Goal: Obtain resource: Download file/media

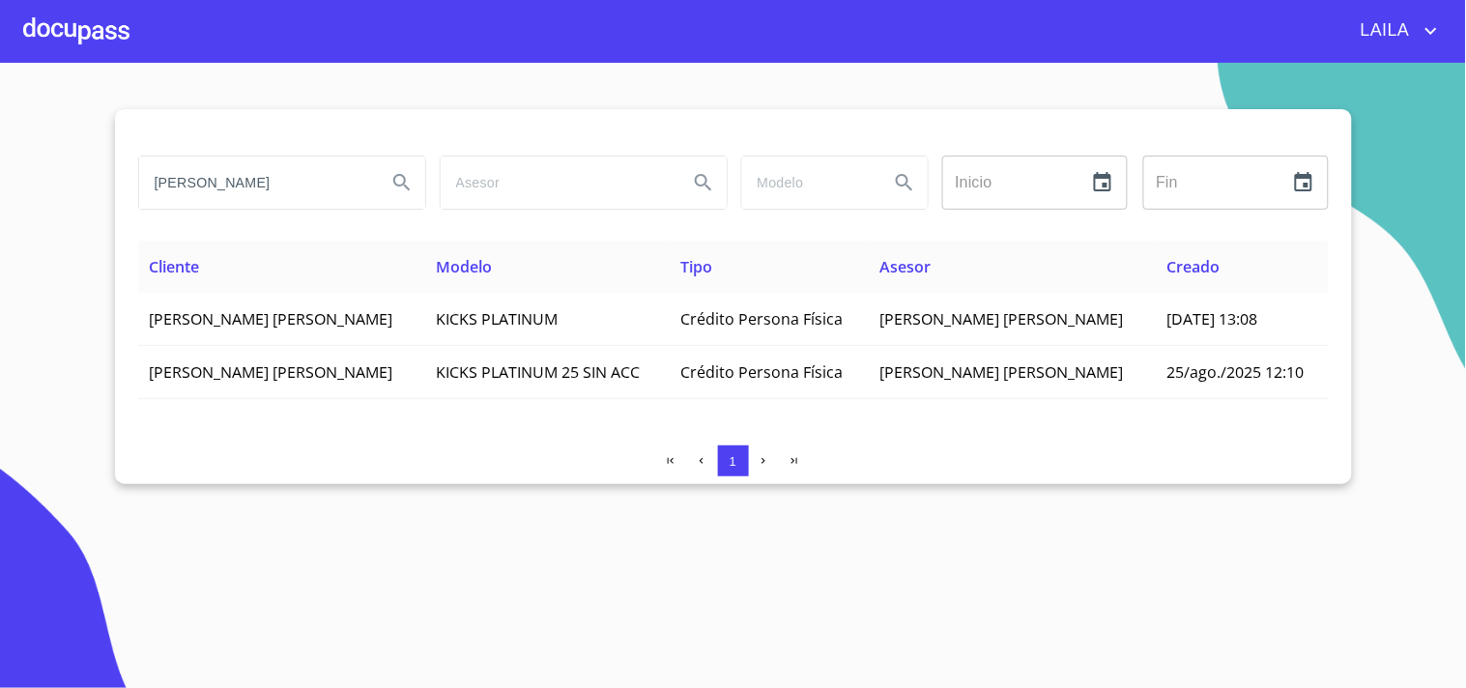
click at [266, 182] on input "[PERSON_NAME]" at bounding box center [255, 183] width 232 height 52
type input "b"
type input "[PERSON_NAME]"
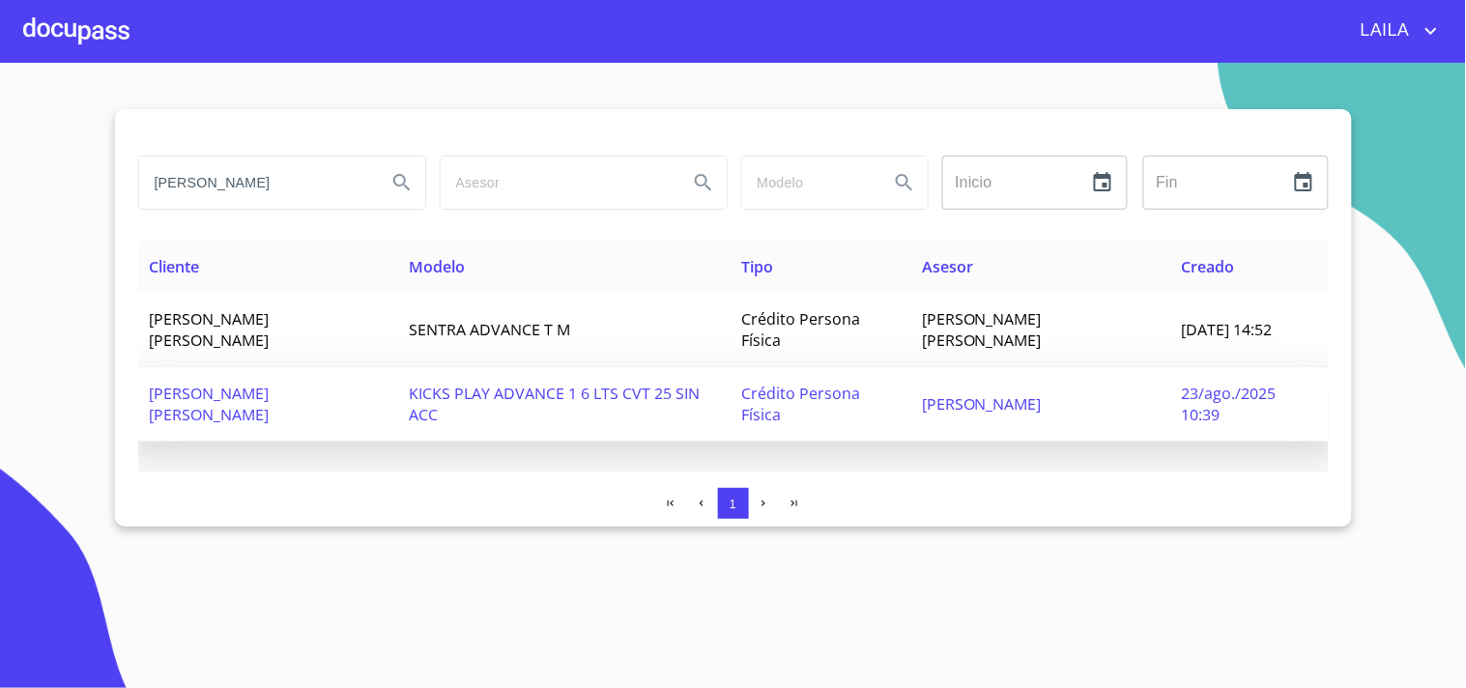
click at [259, 391] on span "[PERSON_NAME] [PERSON_NAME]" at bounding box center [210, 404] width 120 height 43
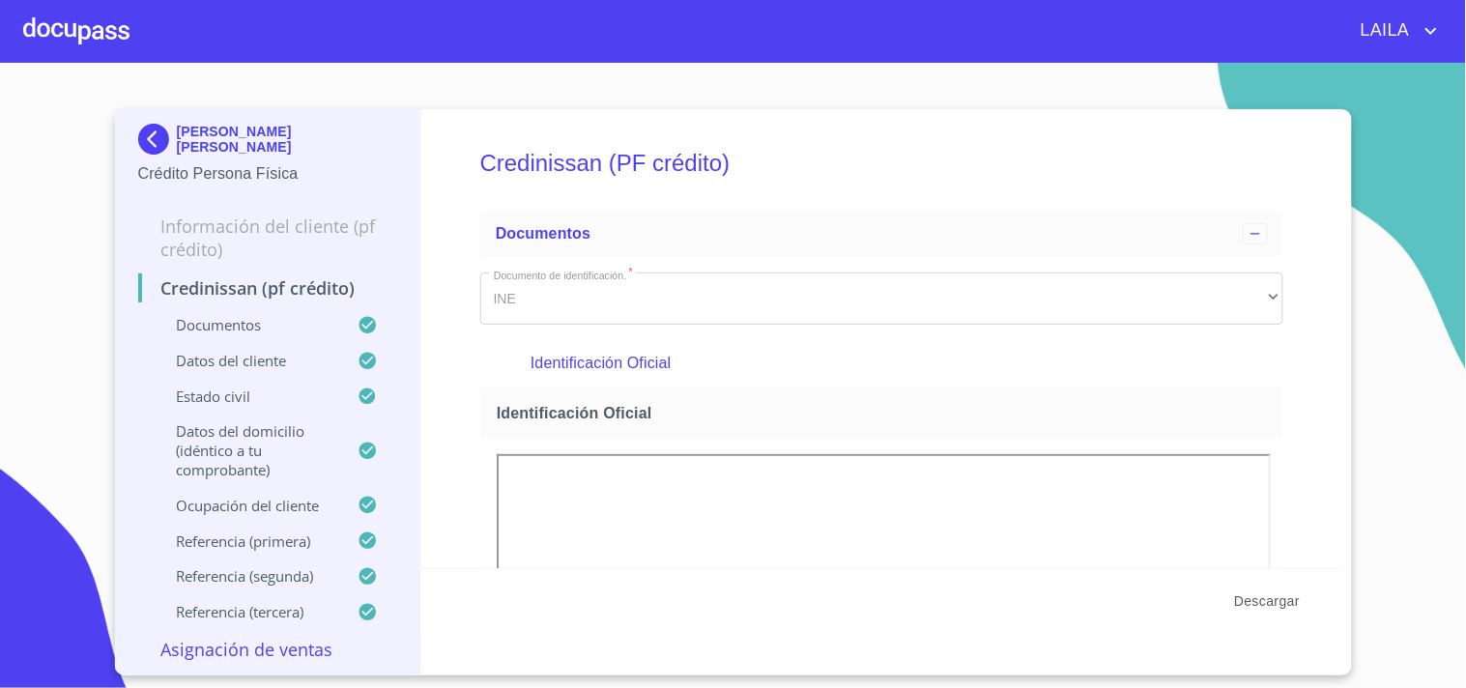
click at [1292, 596] on span "Descargar" at bounding box center [1267, 602] width 66 height 24
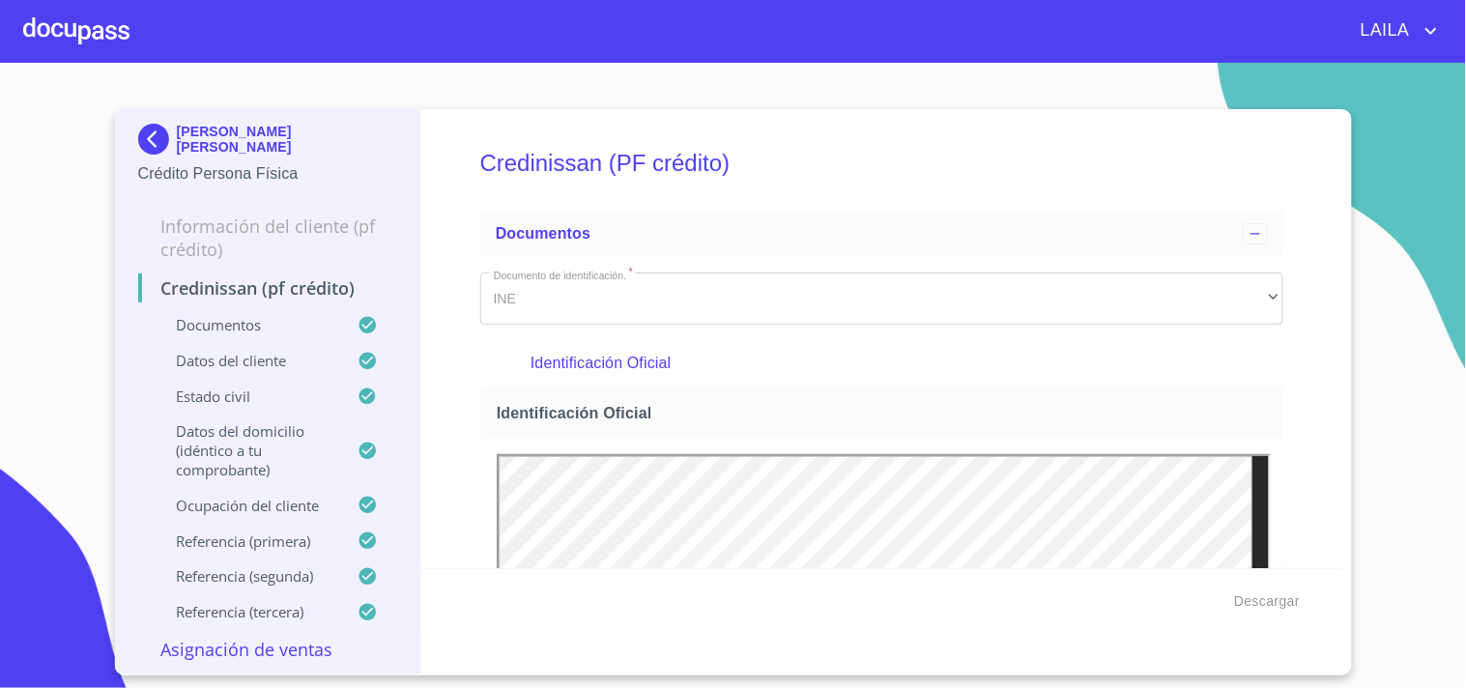
click at [162, 139] on img at bounding box center [157, 139] width 39 height 31
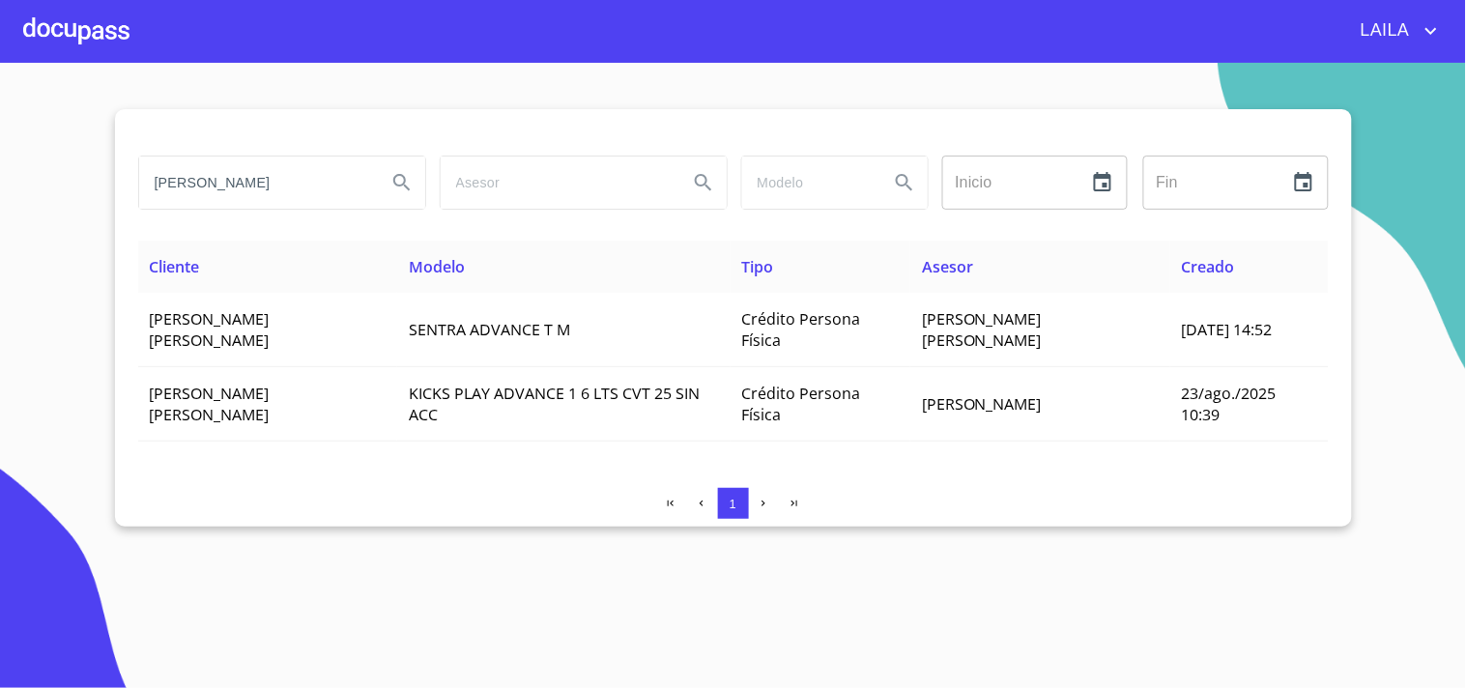
click at [223, 211] on div "[PERSON_NAME]" at bounding box center [281, 183] width 302 height 70
click at [226, 195] on input "[PERSON_NAME]" at bounding box center [255, 183] width 232 height 52
type input "[PERSON_NAME]"
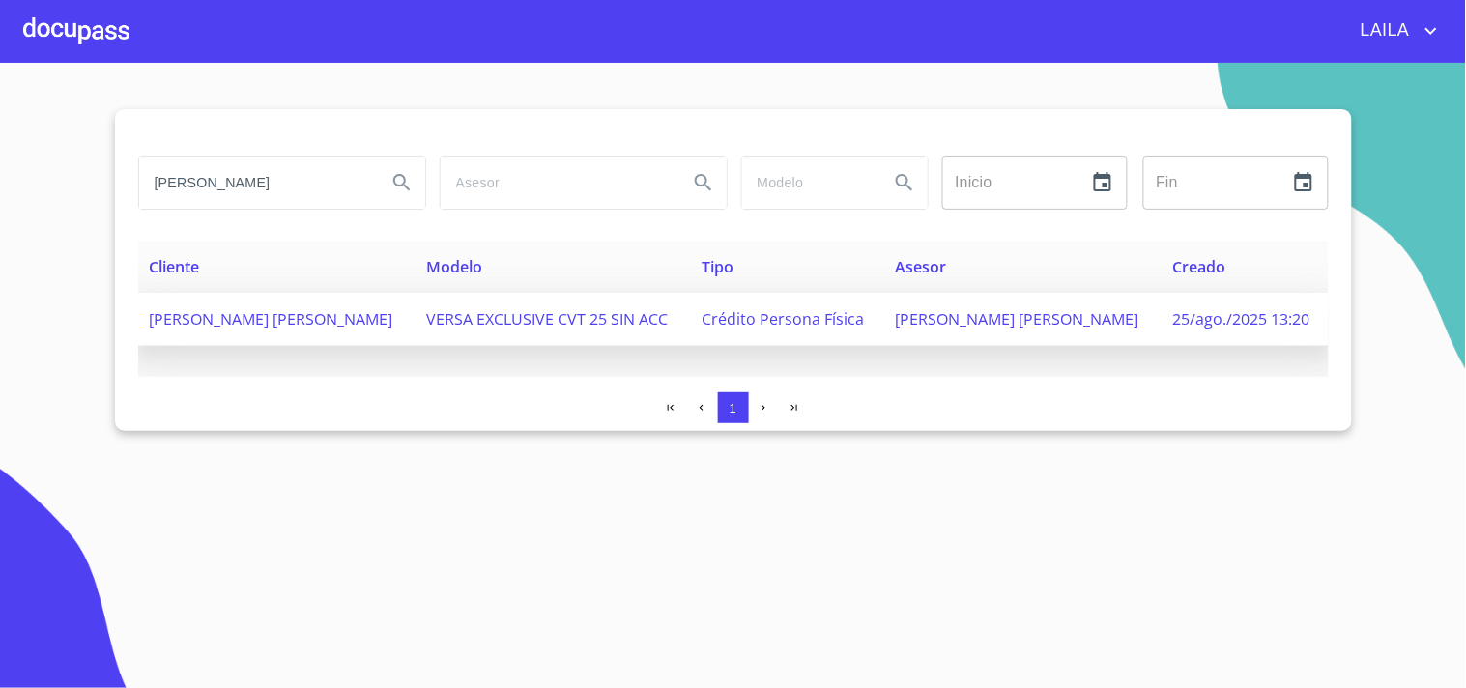
click at [242, 308] on span "[PERSON_NAME] [PERSON_NAME]" at bounding box center [272, 318] width 244 height 21
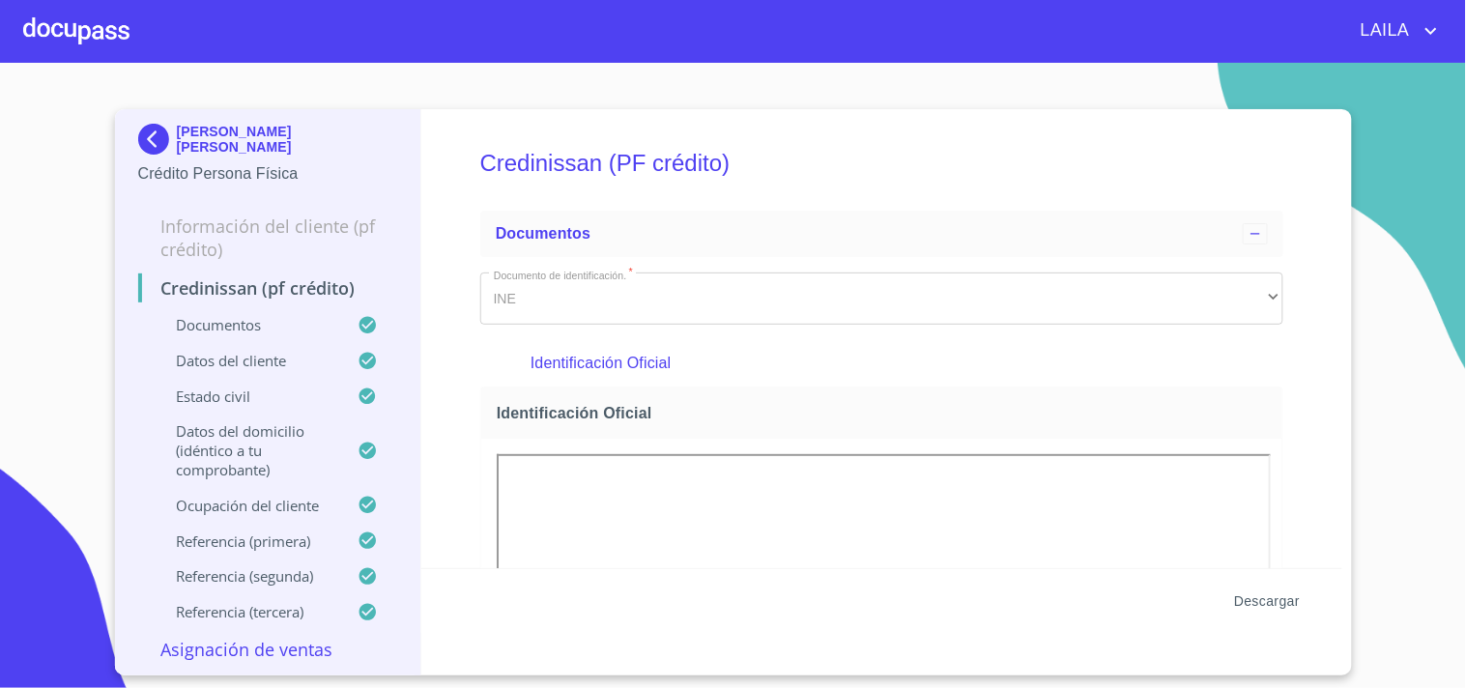
click at [1279, 593] on span "Descargar" at bounding box center [1267, 602] width 66 height 24
click at [153, 137] on img at bounding box center [157, 139] width 39 height 31
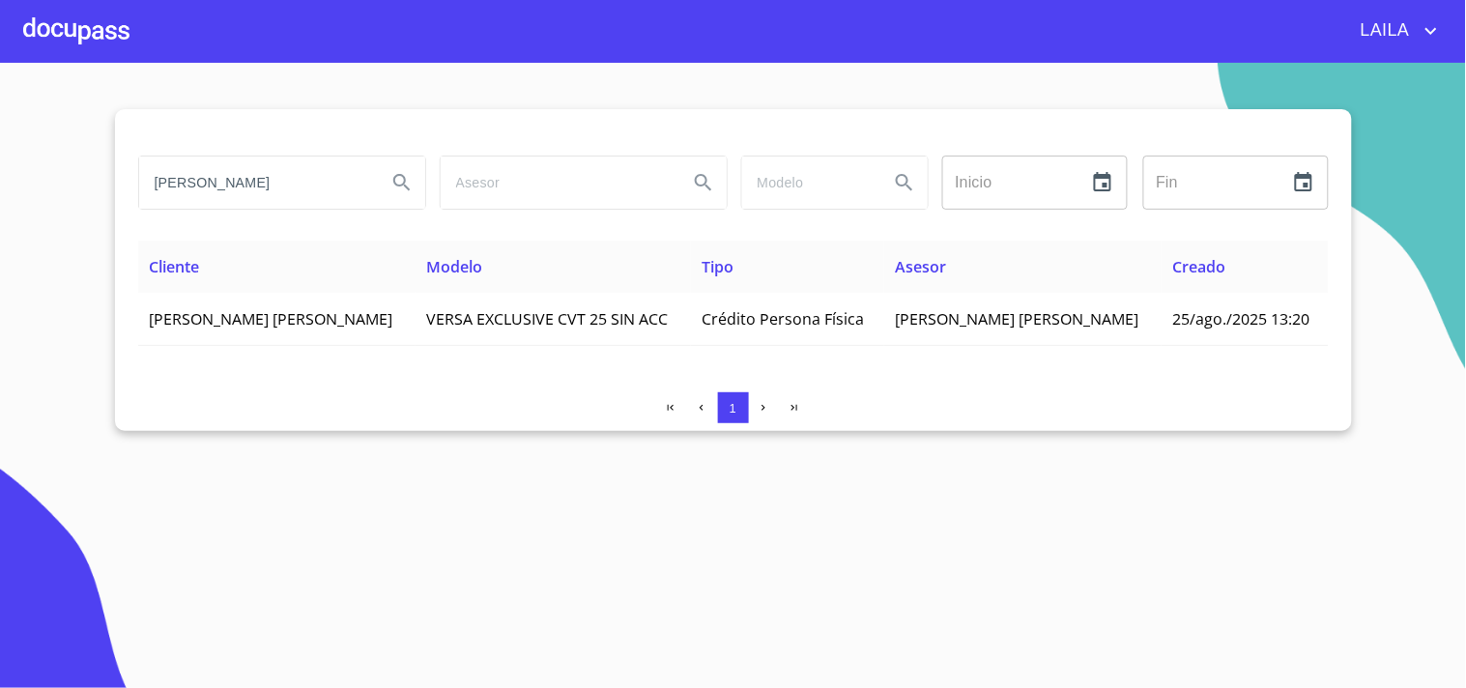
click at [253, 188] on input "[PERSON_NAME]" at bounding box center [255, 183] width 232 height 52
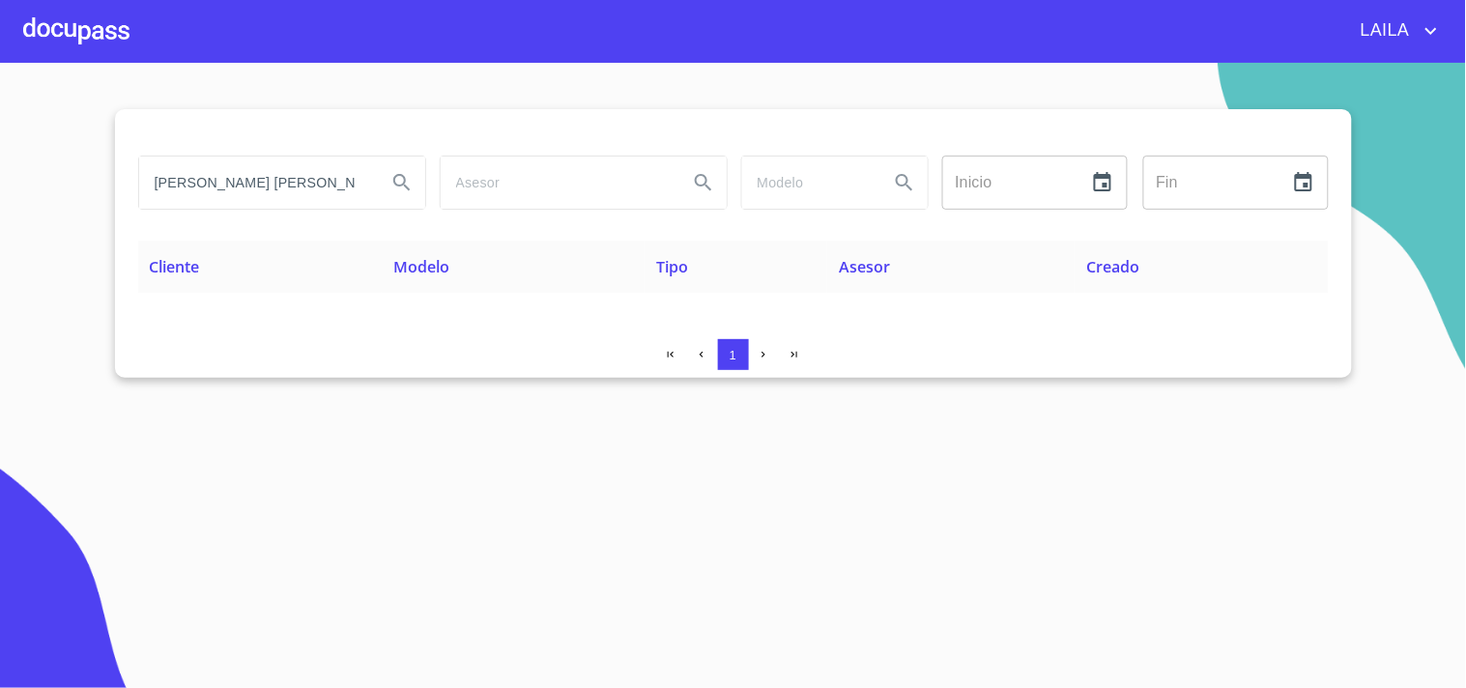
click at [290, 179] on input "[PERSON_NAME] [PERSON_NAME]" at bounding box center [255, 183] width 232 height 52
drag, startPoint x: 343, startPoint y: 177, endPoint x: 1, endPoint y: 126, distance: 346.0
click at [1, 126] on section "[PERSON_NAME] [PERSON_NAME] ​ Fin ​ Cliente Modelo Tipo Asesor Creado 1" at bounding box center [733, 375] width 1466 height 625
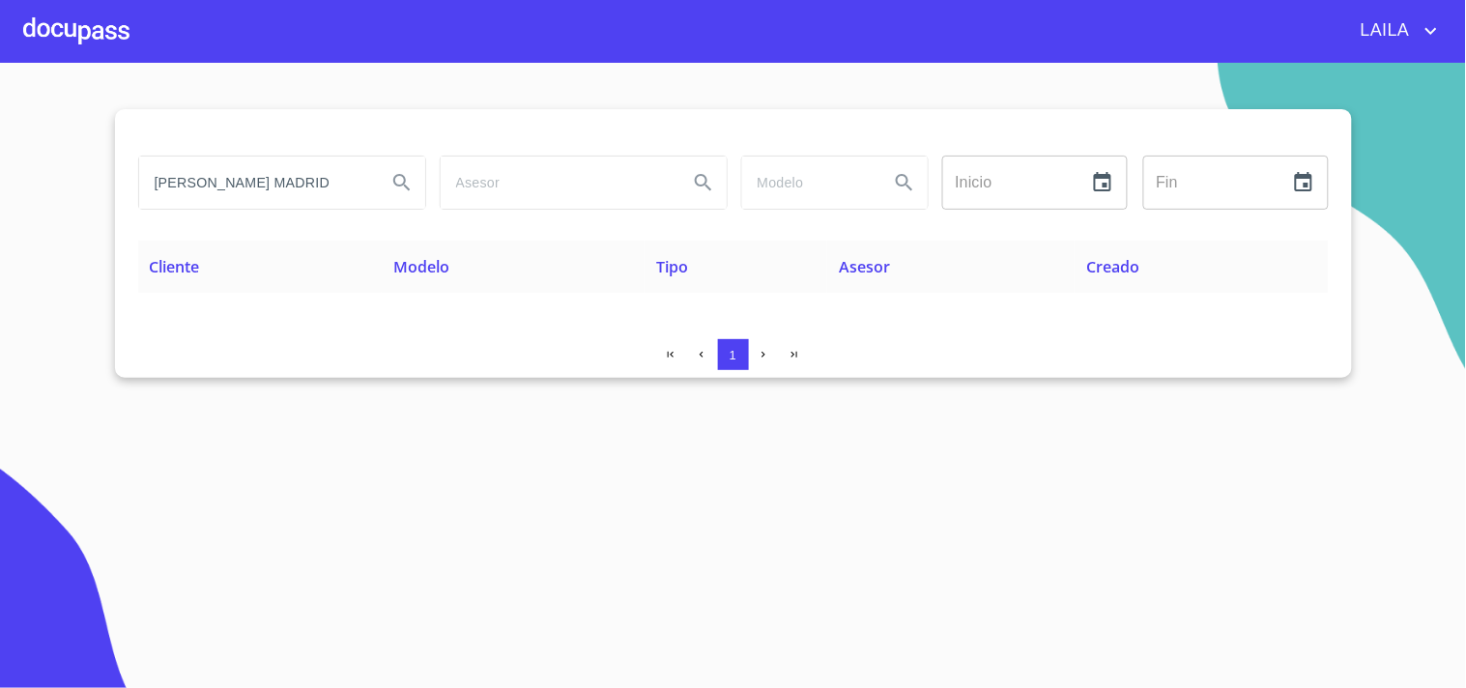
type input "[PERSON_NAME] MADRID"
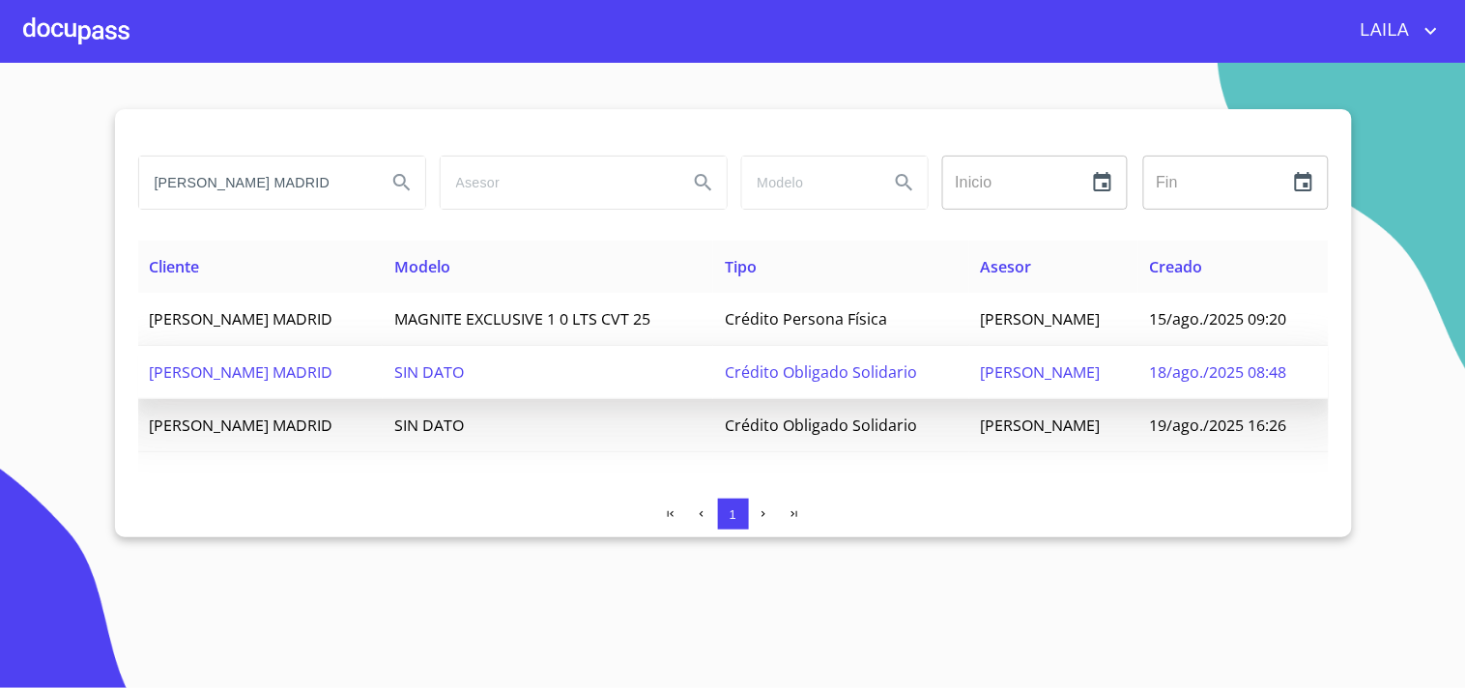
click at [329, 362] on span "[PERSON_NAME] MADRID" at bounding box center [242, 372] width 184 height 21
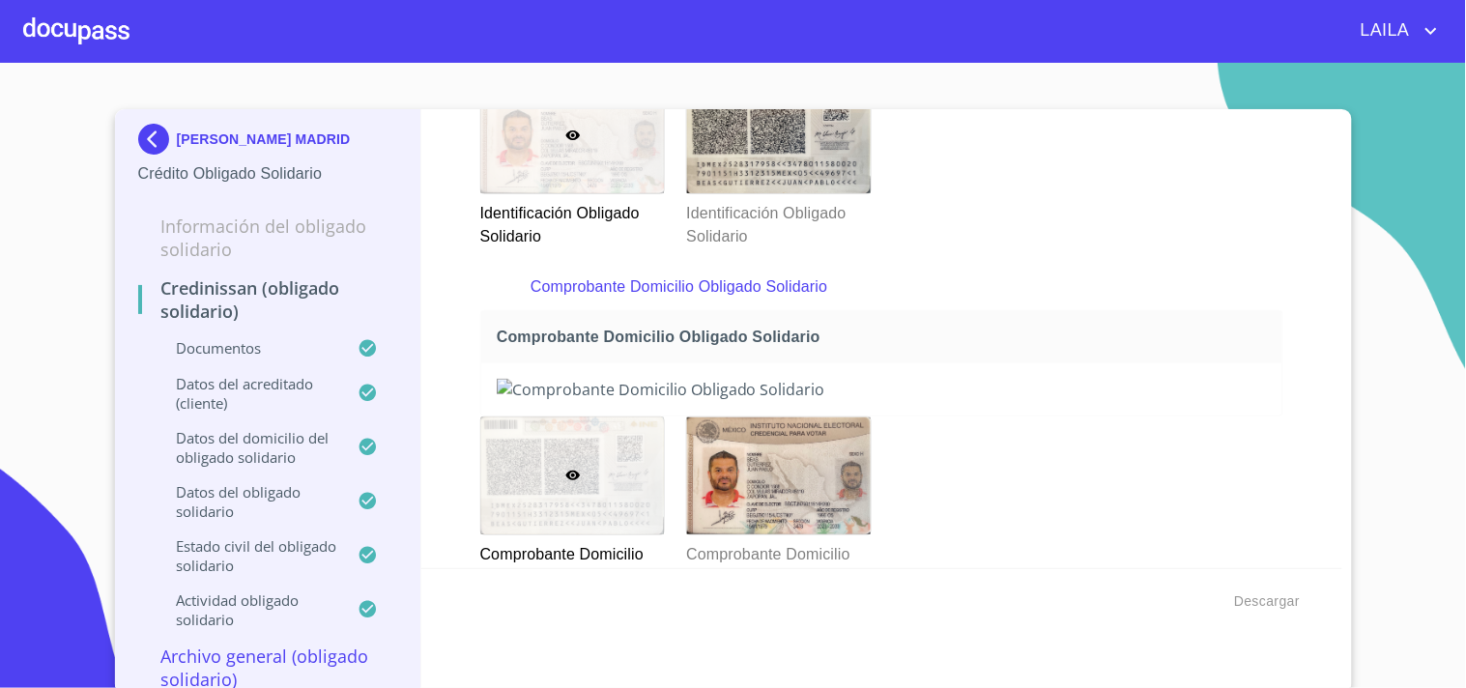
scroll to position [429, 0]
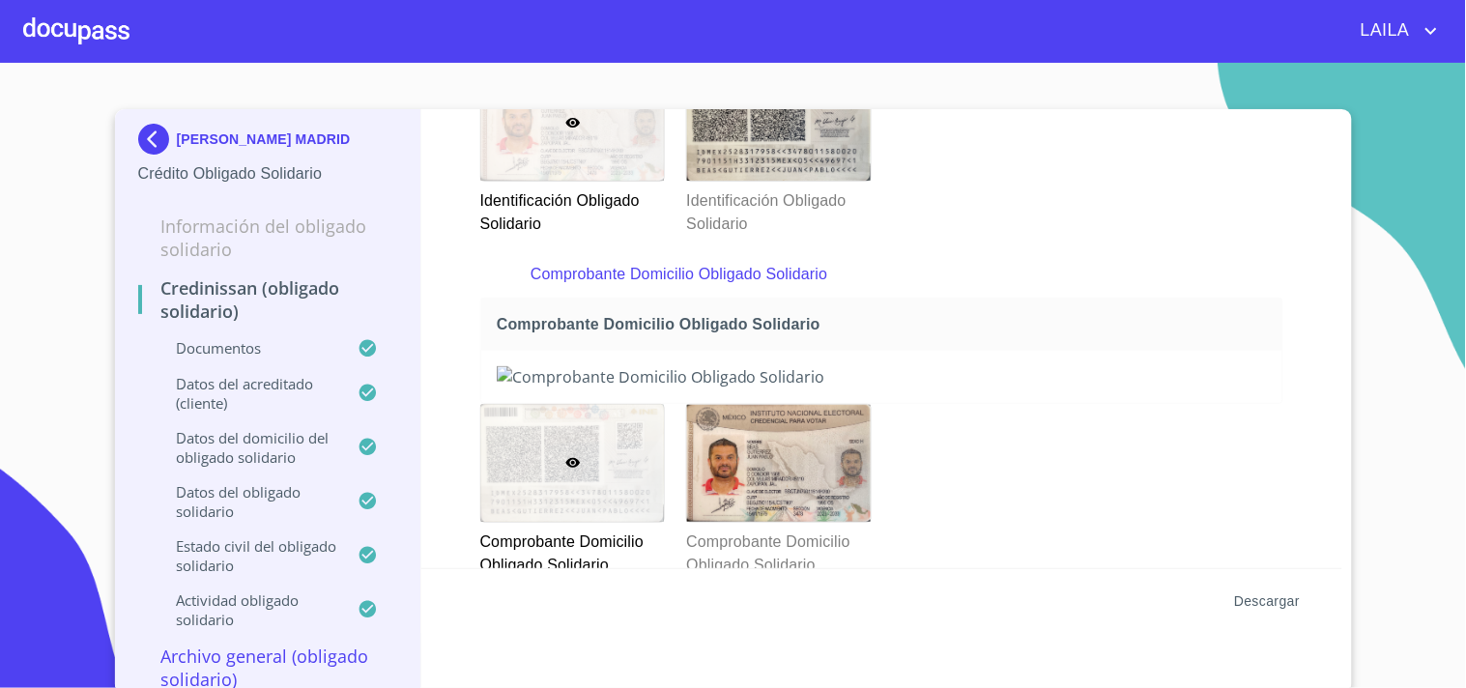
click at [1258, 600] on span "Descargar" at bounding box center [1267, 602] width 66 height 24
click at [138, 132] on img at bounding box center [157, 139] width 39 height 31
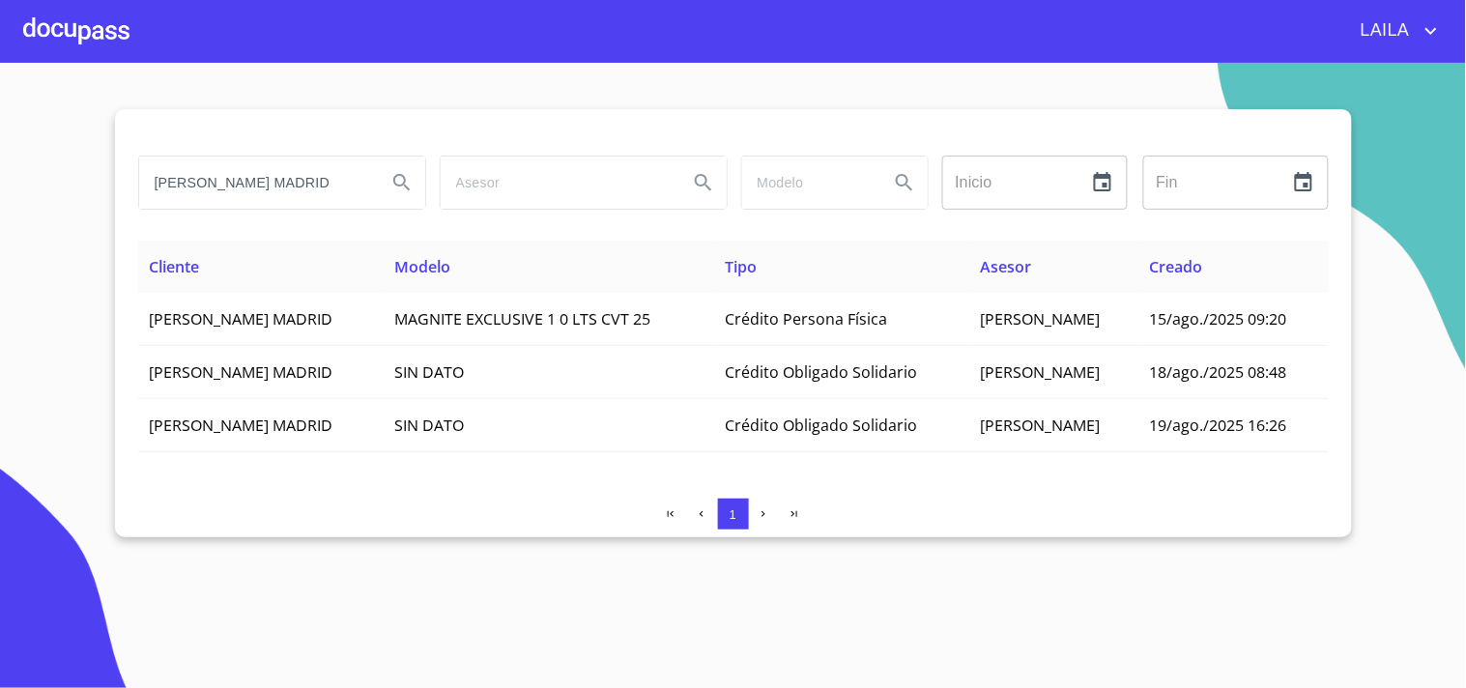
click at [290, 197] on input "[PERSON_NAME] MADRID" at bounding box center [255, 183] width 232 height 52
type input "o"
type input "[PERSON_NAME]"
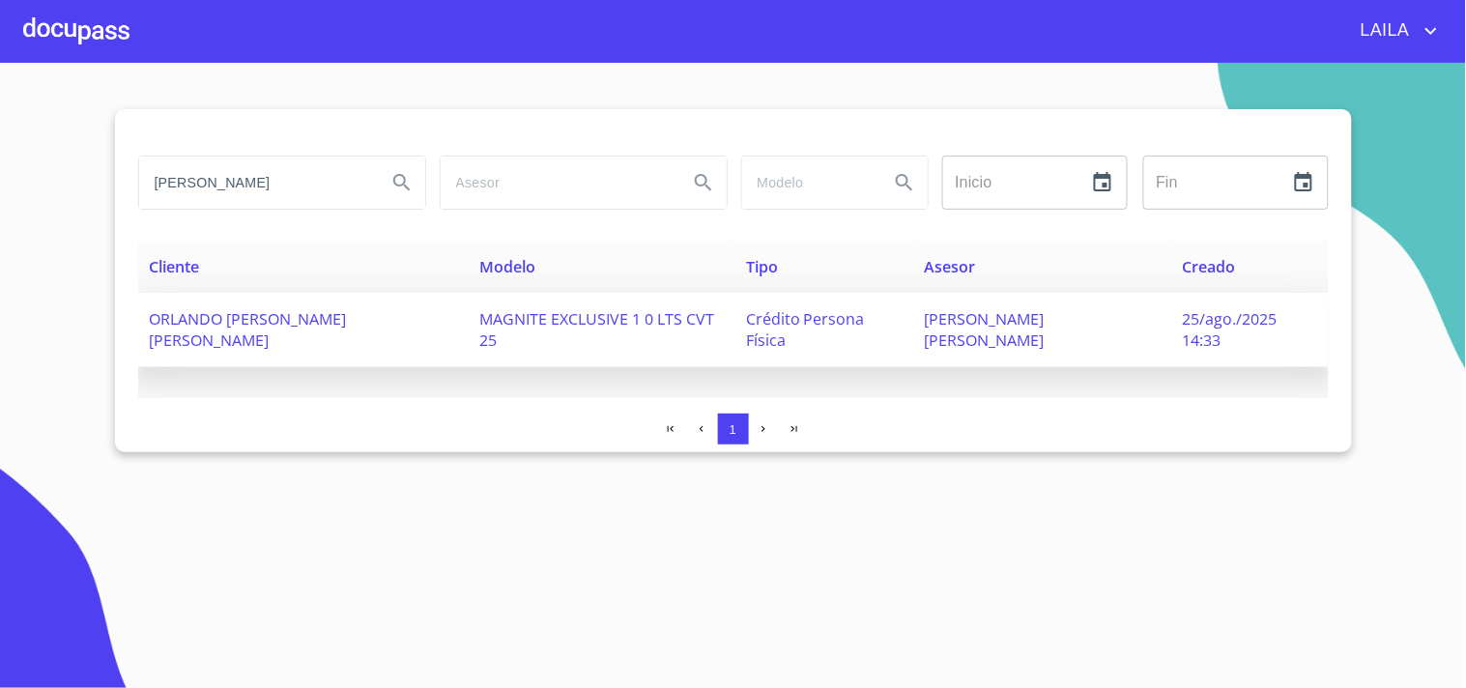
click at [280, 320] on span "ORLANDO [PERSON_NAME] [PERSON_NAME]" at bounding box center [248, 329] width 197 height 43
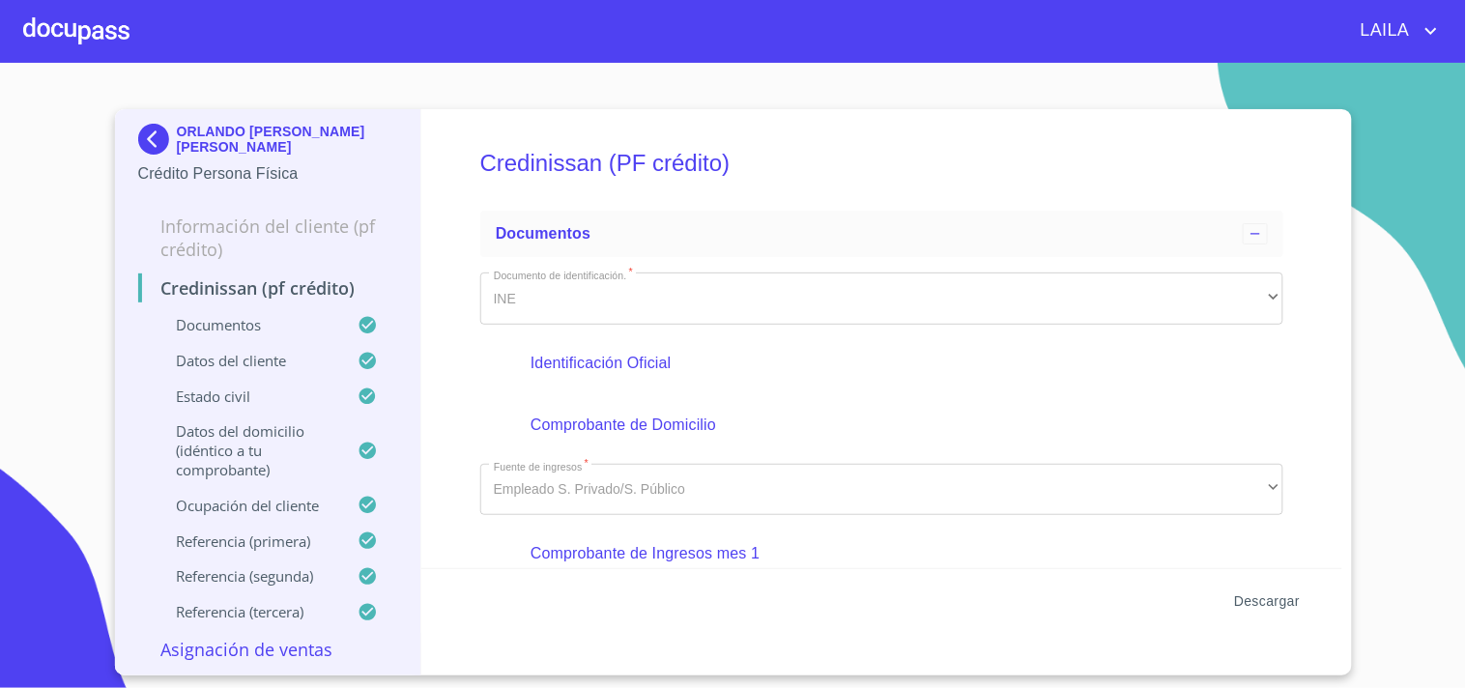
click at [1280, 602] on span "Descargar" at bounding box center [1267, 602] width 66 height 24
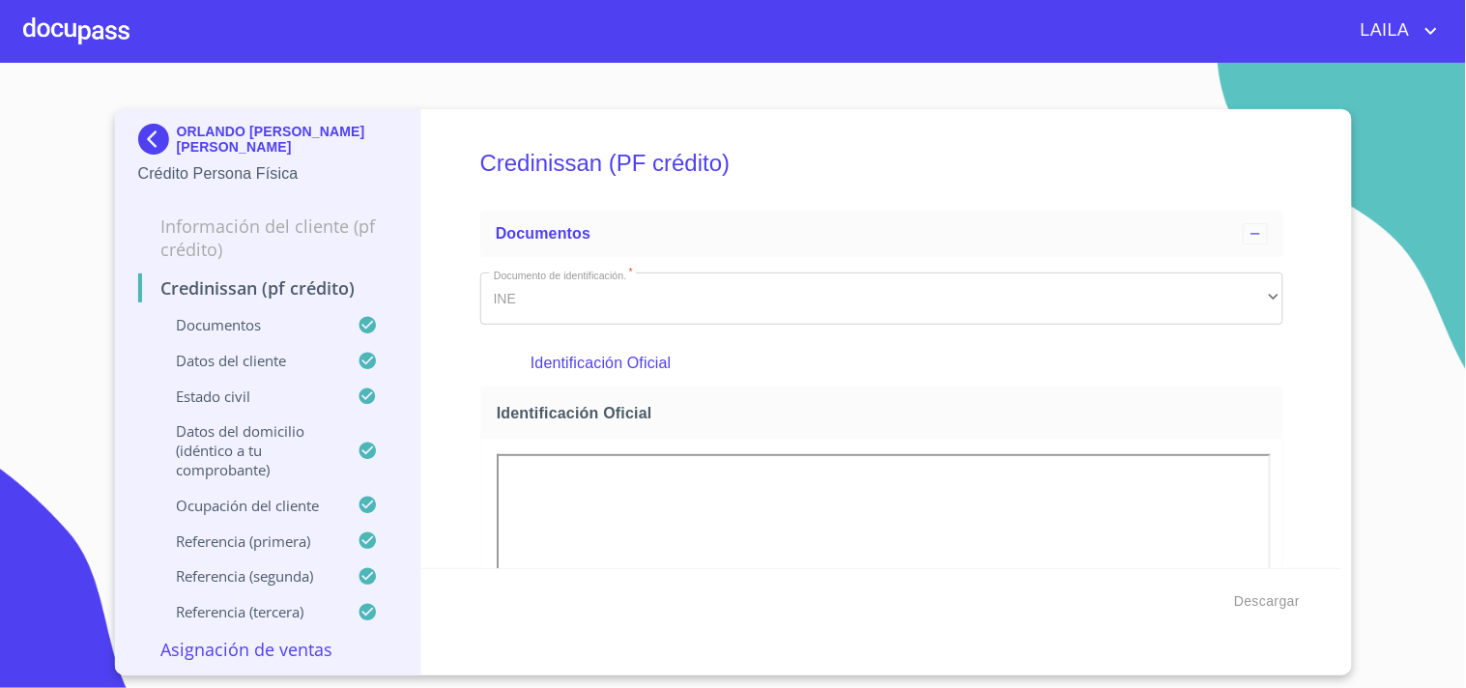
click at [152, 133] on img at bounding box center [157, 139] width 39 height 31
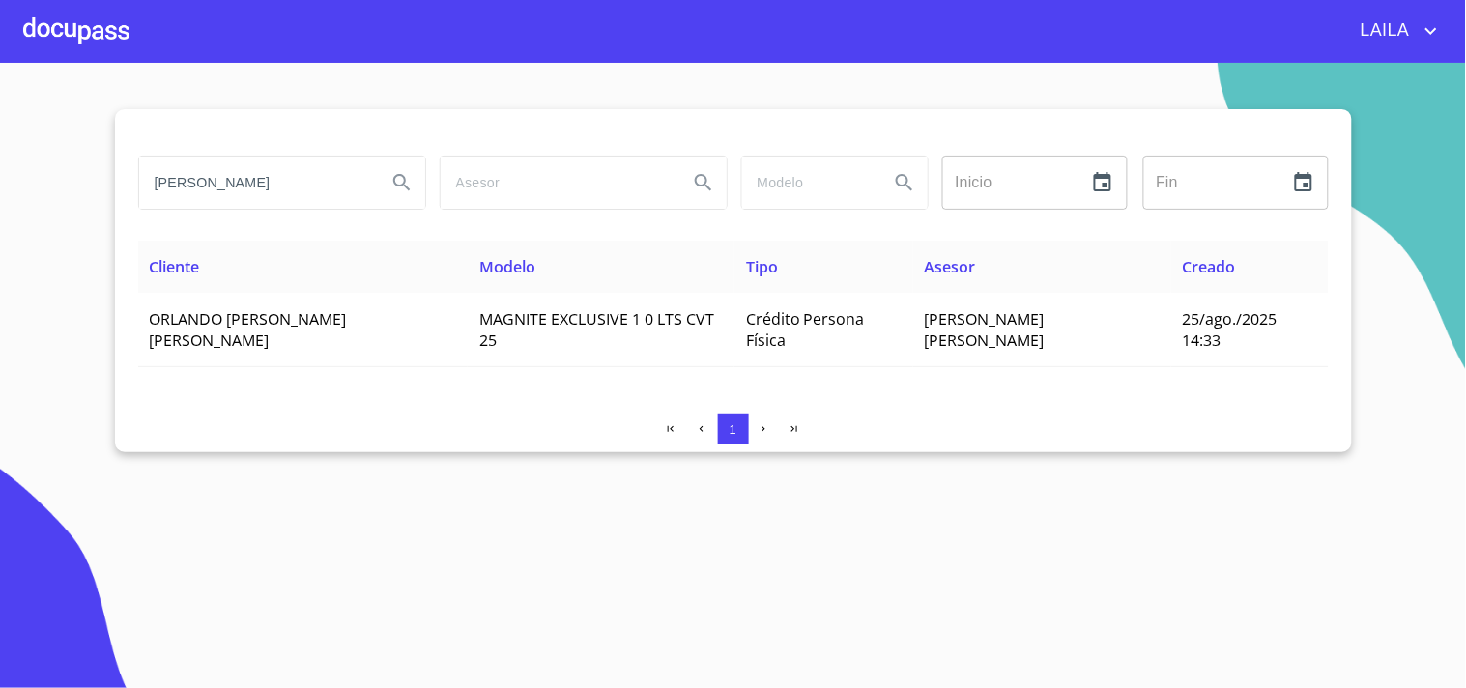
click at [257, 188] on input "[PERSON_NAME]" at bounding box center [255, 183] width 232 height 52
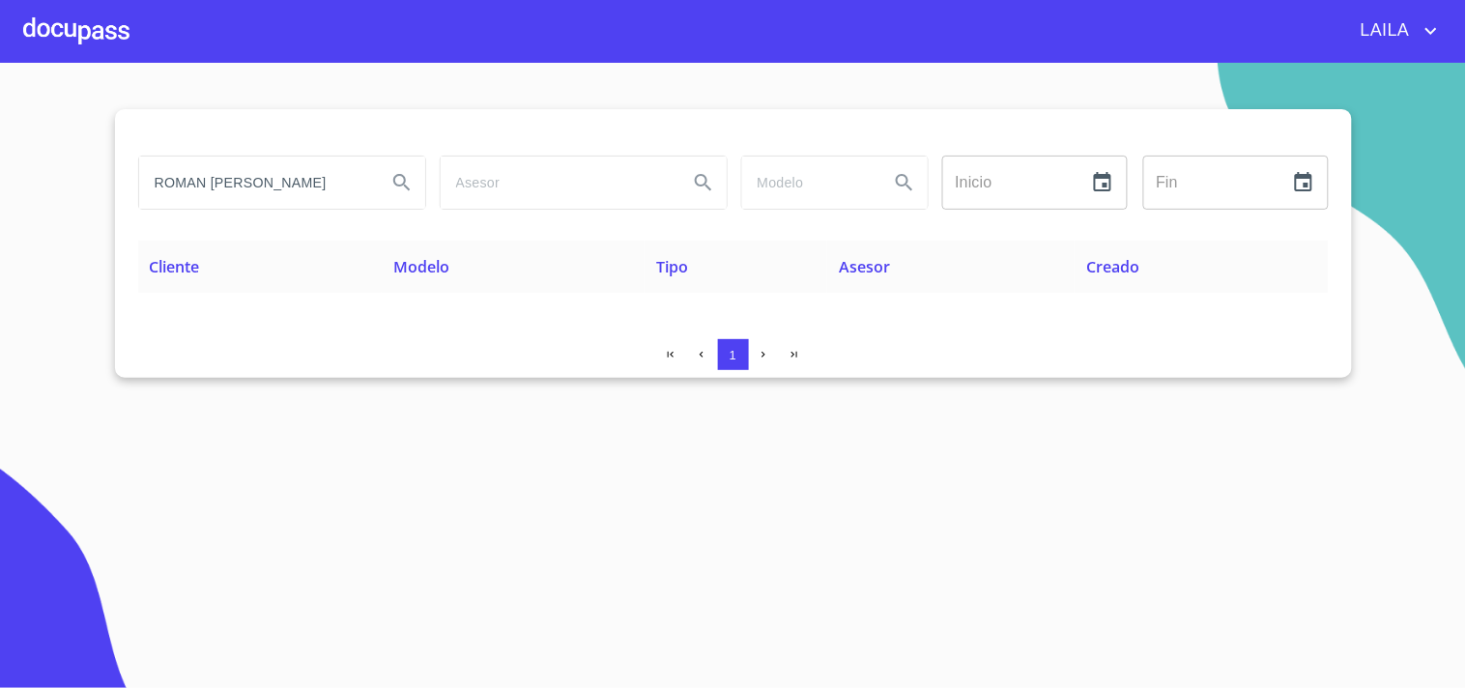
click at [222, 188] on input "ROMAN OCEGUEDA JOCELINE" at bounding box center [255, 183] width 232 height 52
type input "ANA LUISA SERRATOS"
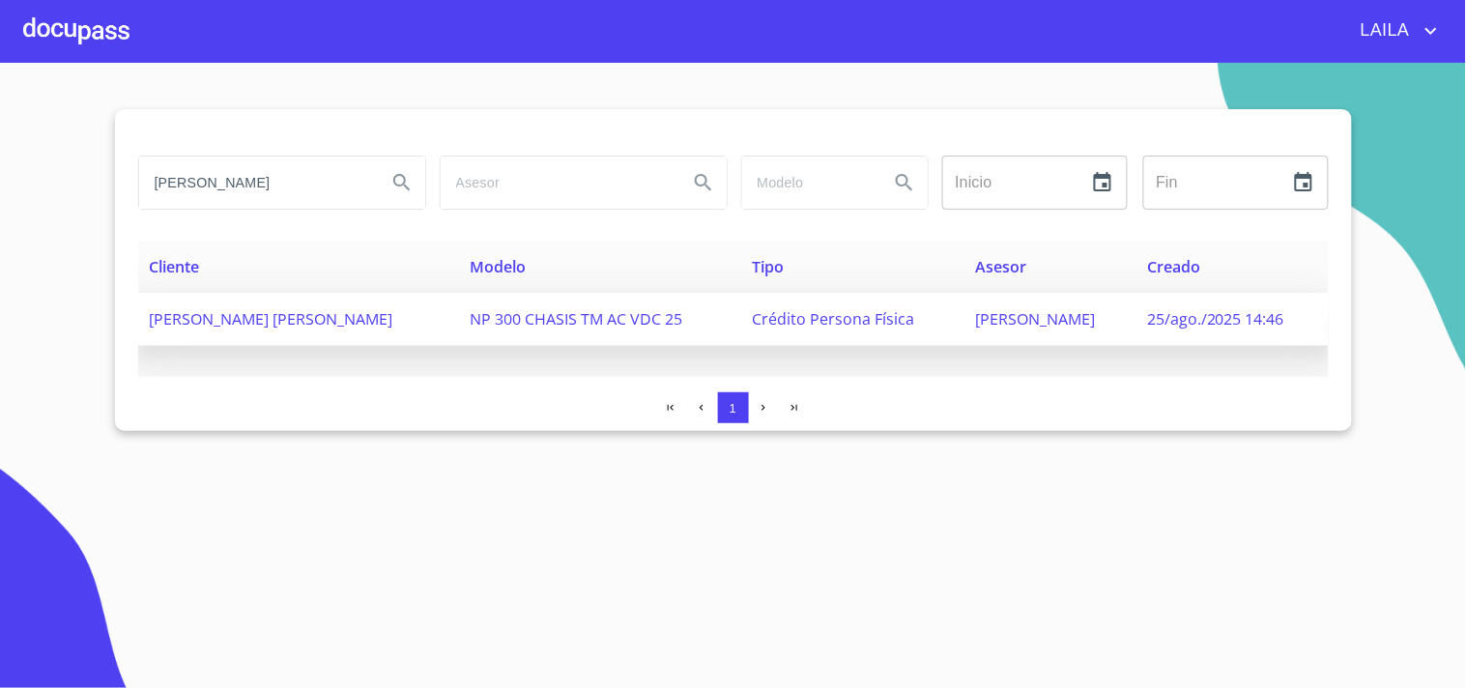
click at [239, 314] on span "ANA LUISA SERRATOS LIMON" at bounding box center [272, 318] width 244 height 21
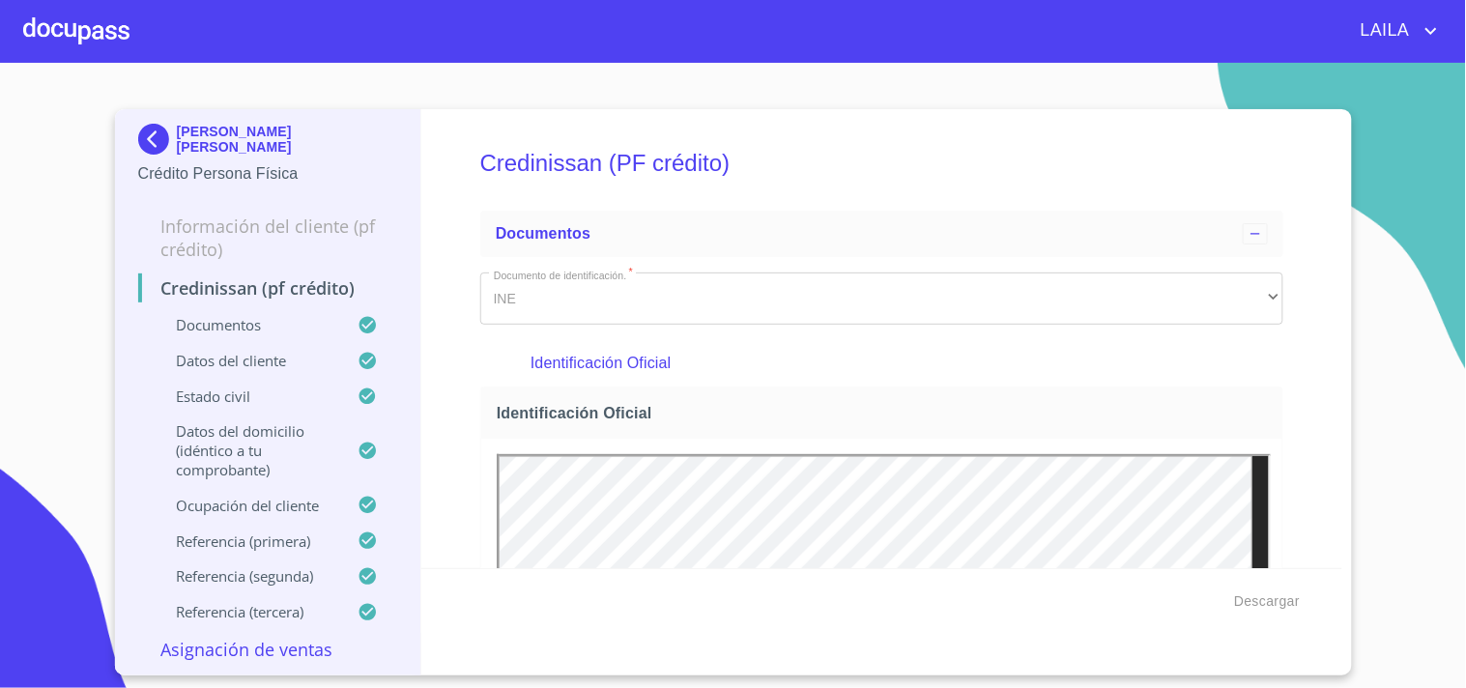
click at [152, 130] on img at bounding box center [157, 139] width 39 height 31
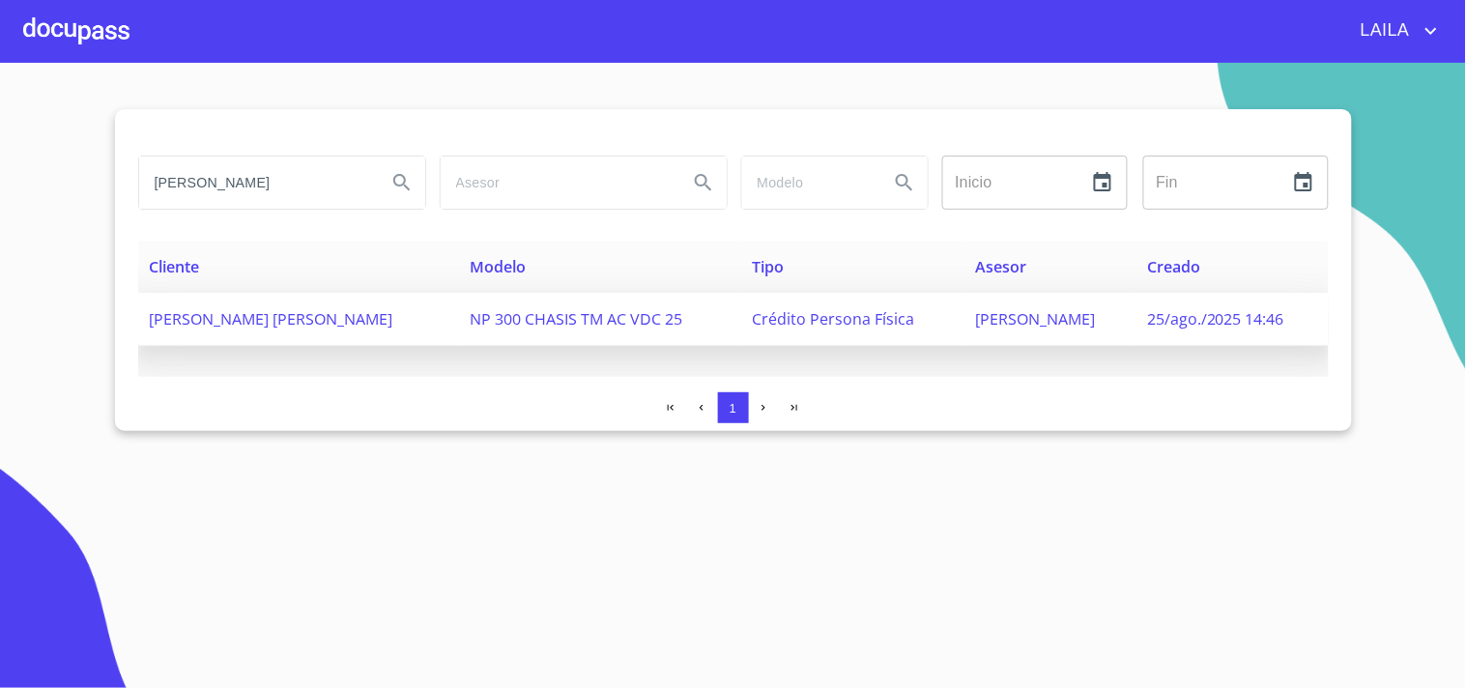
click at [315, 324] on span "ANA LUISA SERRATOS LIMON" at bounding box center [272, 318] width 244 height 21
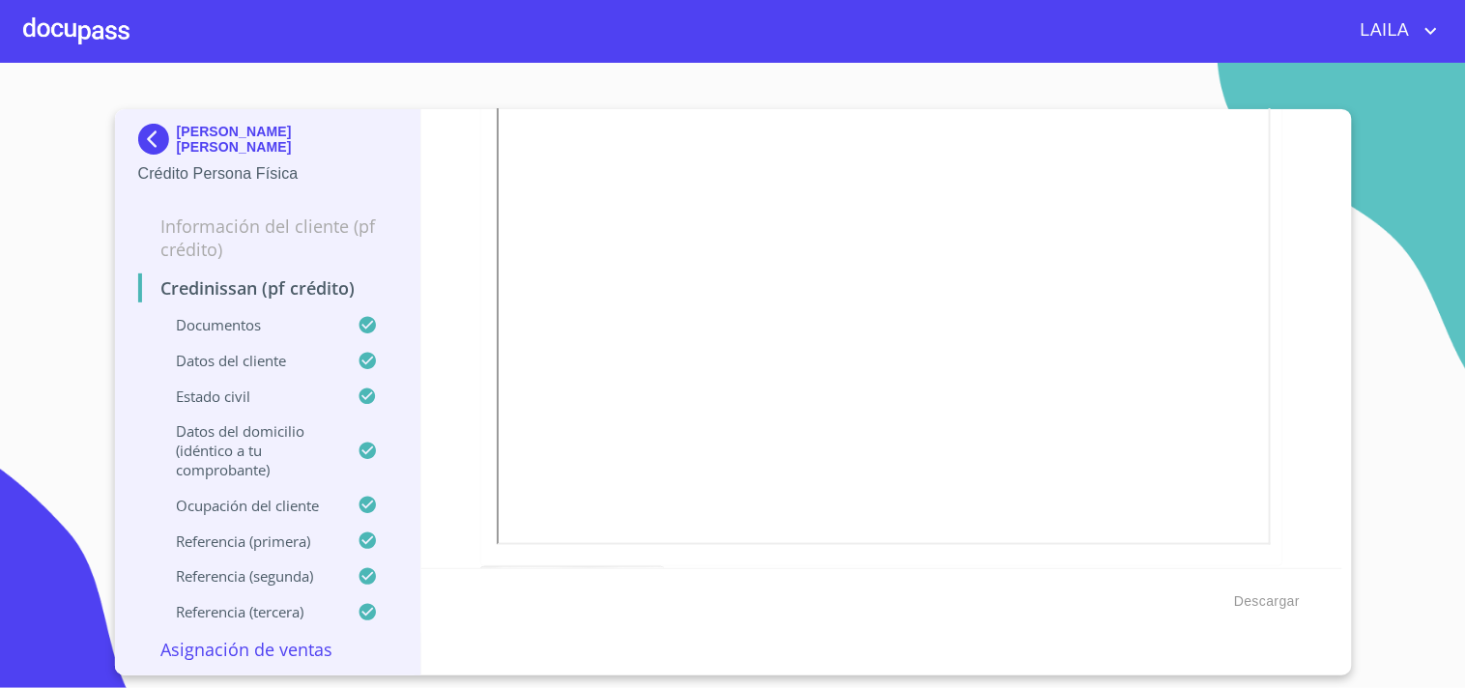
scroll to position [644, 0]
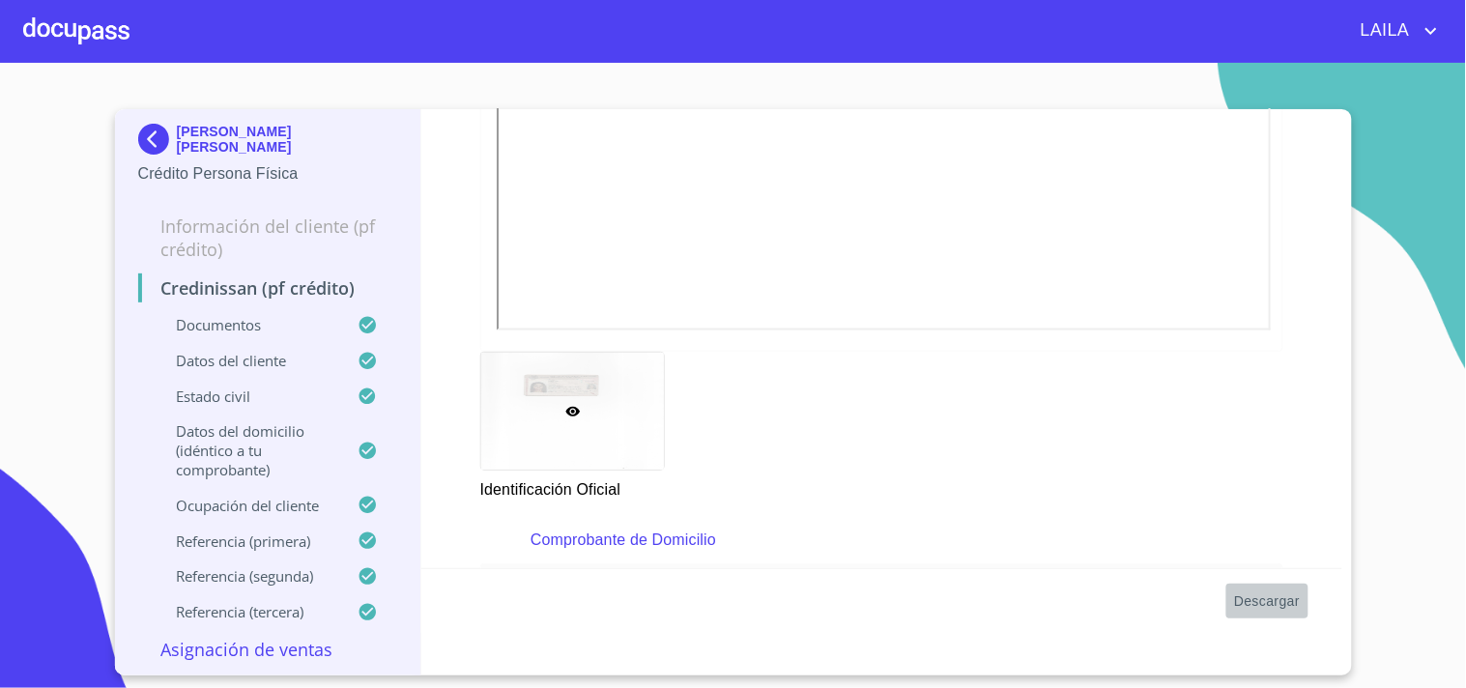
click at [1269, 597] on span "Descargar" at bounding box center [1267, 602] width 66 height 24
click at [150, 129] on img at bounding box center [157, 139] width 39 height 31
